Goal: Information Seeking & Learning: Learn about a topic

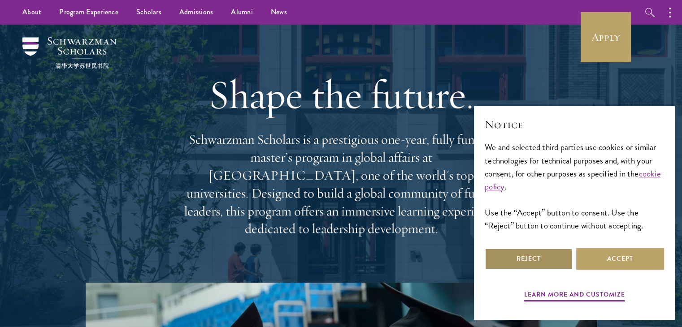
click at [557, 257] on button "Reject" at bounding box center [529, 259] width 88 height 22
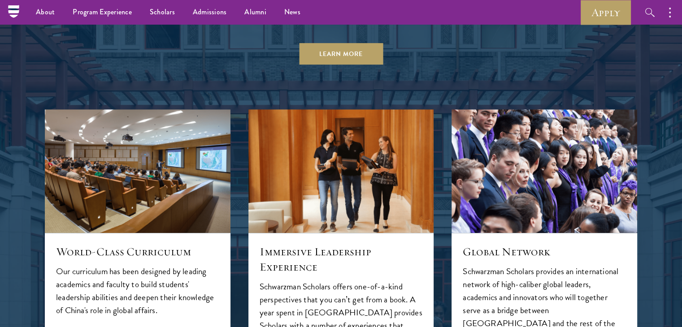
scroll to position [861, 0]
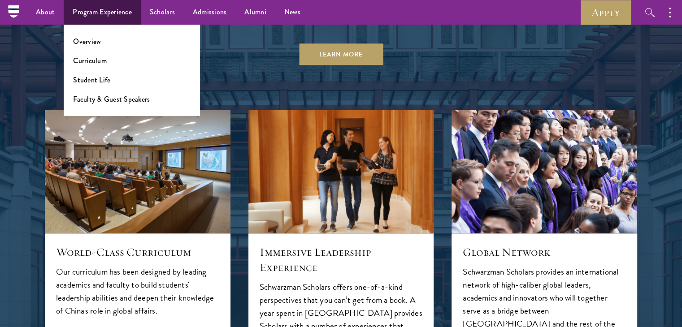
click at [105, 44] on li "Overview" at bounding box center [132, 41] width 118 height 10
click at [88, 41] on link "Overview" at bounding box center [87, 41] width 28 height 10
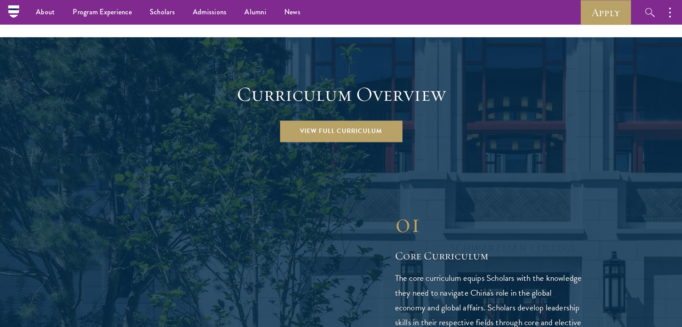
scroll to position [1220, 0]
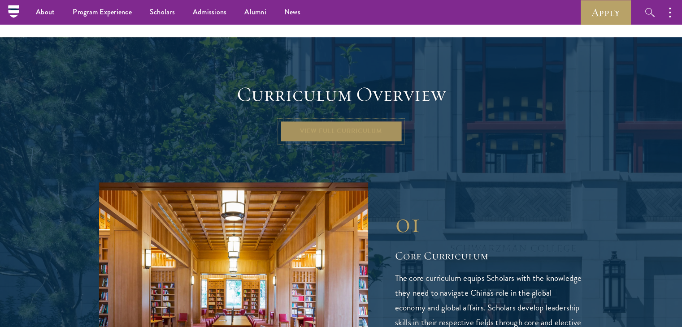
click at [312, 121] on link "View Full Curriculum" at bounding box center [341, 132] width 122 height 22
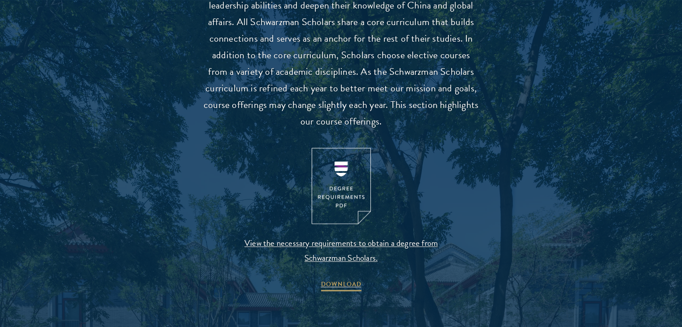
scroll to position [879, 0]
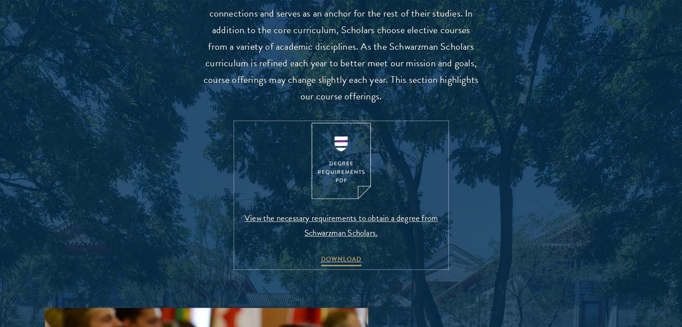
click at [409, 212] on span "View the necessary requirements to obtain a degree from Schwarzman Scholars." at bounding box center [341, 226] width 211 height 30
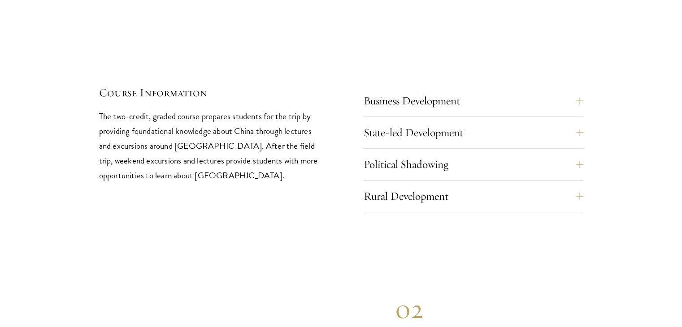
scroll to position [3857, 0]
